Goal: Information Seeking & Learning: Find contact information

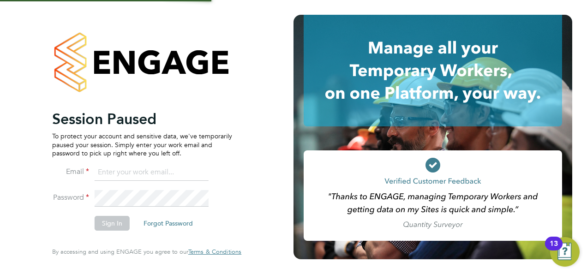
type input "megan@educationmattersgroup.co.uk"
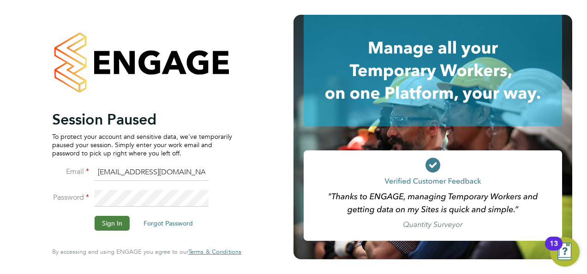
click at [110, 221] on button "Sign In" at bounding box center [112, 223] width 35 height 15
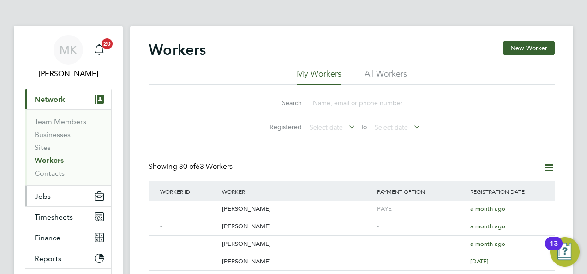
click at [48, 196] on span "Jobs" at bounding box center [43, 196] width 16 height 9
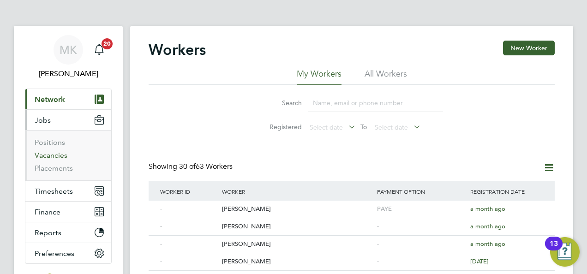
click at [60, 156] on link "Vacancies" at bounding box center [51, 155] width 33 height 9
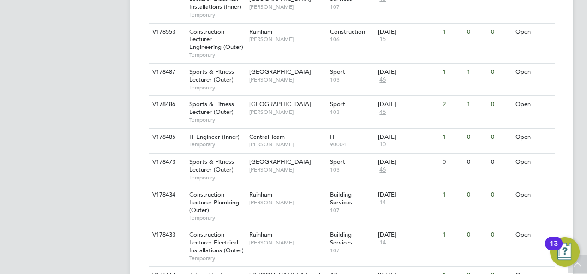
scroll to position [800, 0]
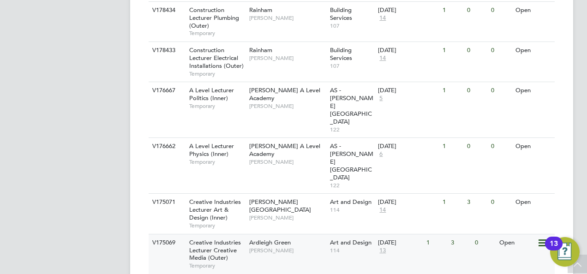
click at [223, 235] on div "Creative Industries Lecturer Creative Media (Outer) Temporary" at bounding box center [214, 255] width 65 height 40
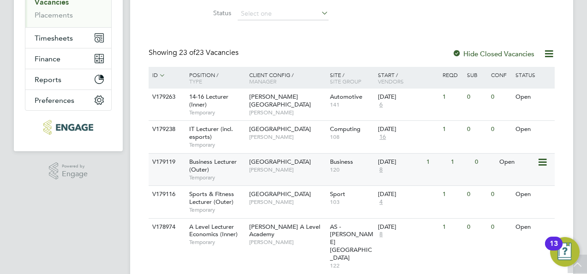
scroll to position [199, 0]
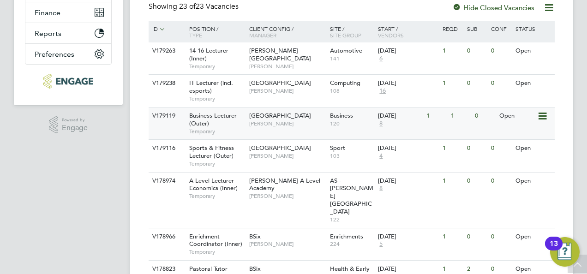
click at [214, 111] on div "Business Lecturer (Outer) Temporary" at bounding box center [214, 124] width 65 height 32
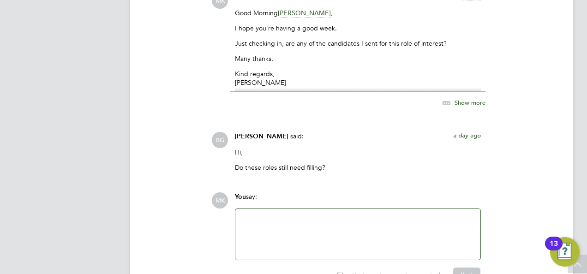
scroll to position [2347, 0]
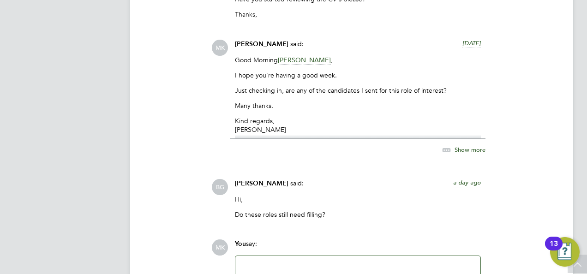
click at [246, 180] on span "[PERSON_NAME]" at bounding box center [262, 184] width 54 height 8
click at [290, 179] on span "said:" at bounding box center [296, 183] width 13 height 8
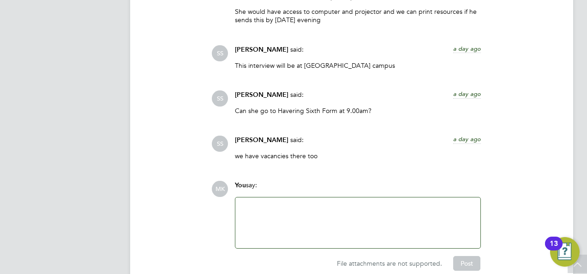
scroll to position [1859, 0]
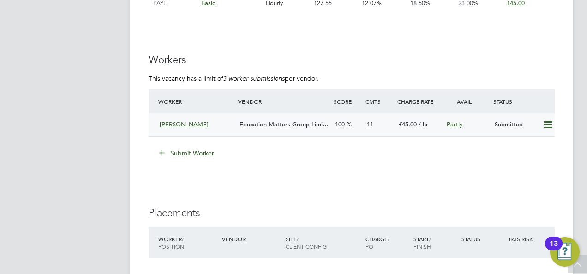
click at [308, 128] on div "Education Matters Group Limi…" at bounding box center [284, 124] width 96 height 15
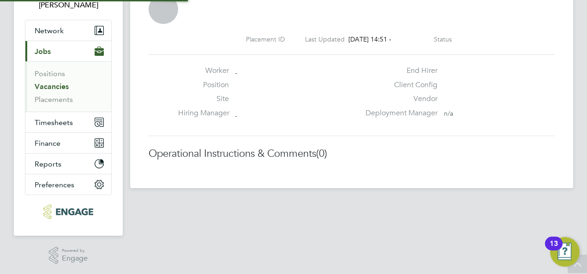
scroll to position [5, 5]
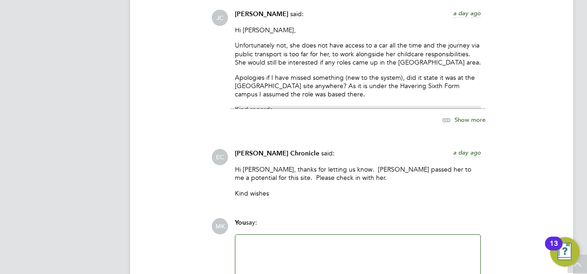
click at [460, 116] on span "Show more" at bounding box center [470, 120] width 31 height 8
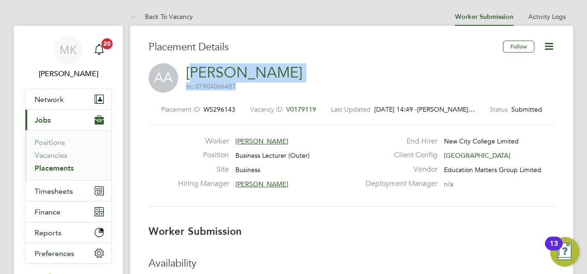
drag, startPoint x: 296, startPoint y: 71, endPoint x: 195, endPoint y: 66, distance: 101.3
click at [195, 66] on div "AA Abigail Allison m: 07904066487" at bounding box center [352, 78] width 406 height 31
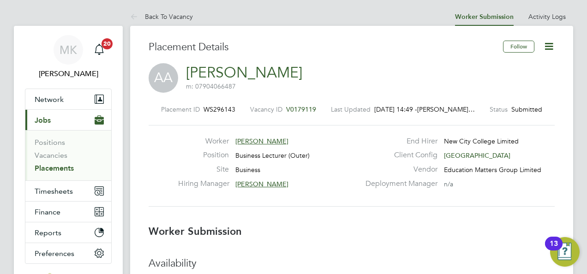
drag, startPoint x: 195, startPoint y: 66, endPoint x: 284, endPoint y: 88, distance: 91.4
click at [284, 88] on div "AA Abigail Allison m: 07904066487" at bounding box center [352, 78] width 406 height 31
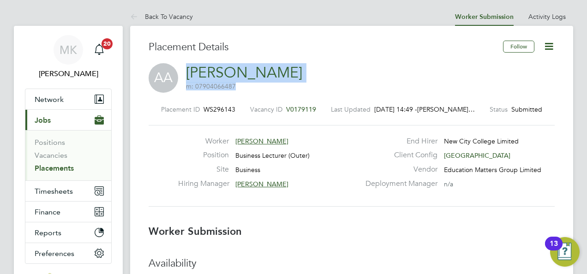
drag, startPoint x: 185, startPoint y: 65, endPoint x: 283, endPoint y: 68, distance: 97.5
click at [283, 68] on div "AA Abigail Allison m: 07904066487" at bounding box center [352, 78] width 406 height 31
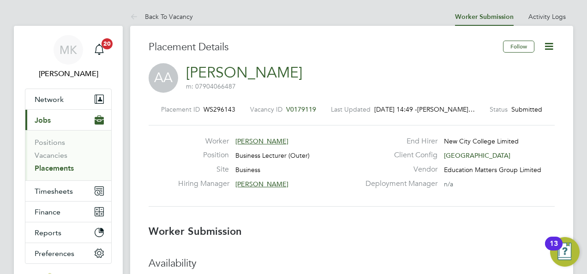
click at [283, 68] on div "AA Abigail Allison m: 07904066487" at bounding box center [352, 78] width 406 height 31
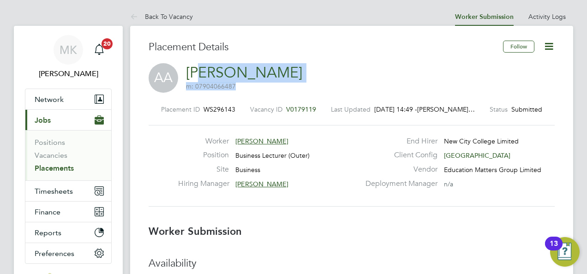
drag, startPoint x: 284, startPoint y: 74, endPoint x: 200, endPoint y: 72, distance: 84.5
click at [200, 72] on div "AA Abigail Allison m: 07904066487" at bounding box center [352, 78] width 406 height 31
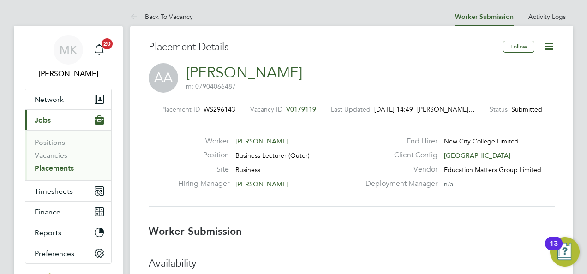
drag, startPoint x: 200, startPoint y: 72, endPoint x: 186, endPoint y: 70, distance: 14.4
click at [186, 70] on div "AA Abigail Allison m: 07904066487" at bounding box center [352, 78] width 406 height 31
